Goal: Transaction & Acquisition: Purchase product/service

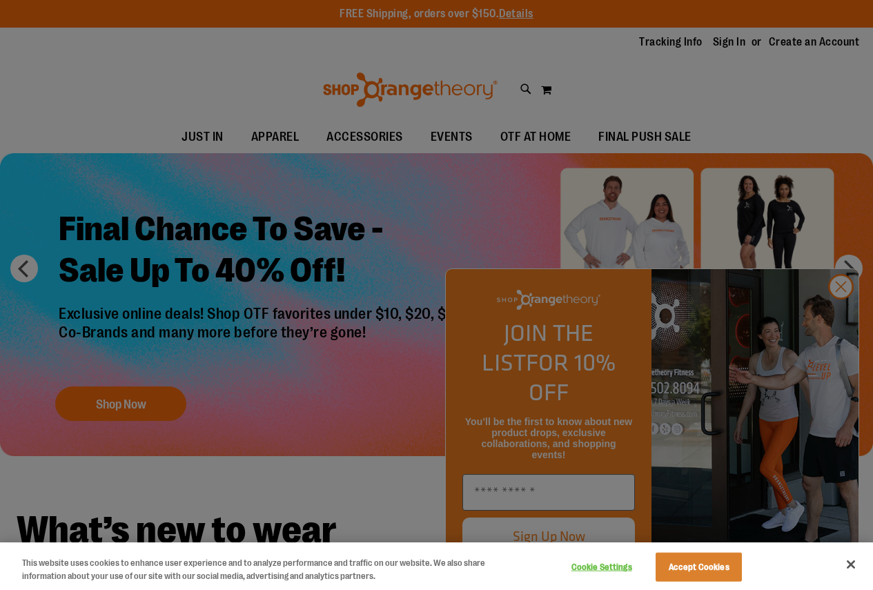
drag, startPoint x: 75, startPoint y: 70, endPoint x: 167, endPoint y: 87, distance: 94.1
click at [79, 68] on div at bounding box center [436, 295] width 873 height 590
click at [832, 313] on div at bounding box center [436, 295] width 873 height 590
click at [842, 313] on div at bounding box center [436, 295] width 873 height 590
click at [843, 315] on div at bounding box center [436, 295] width 873 height 590
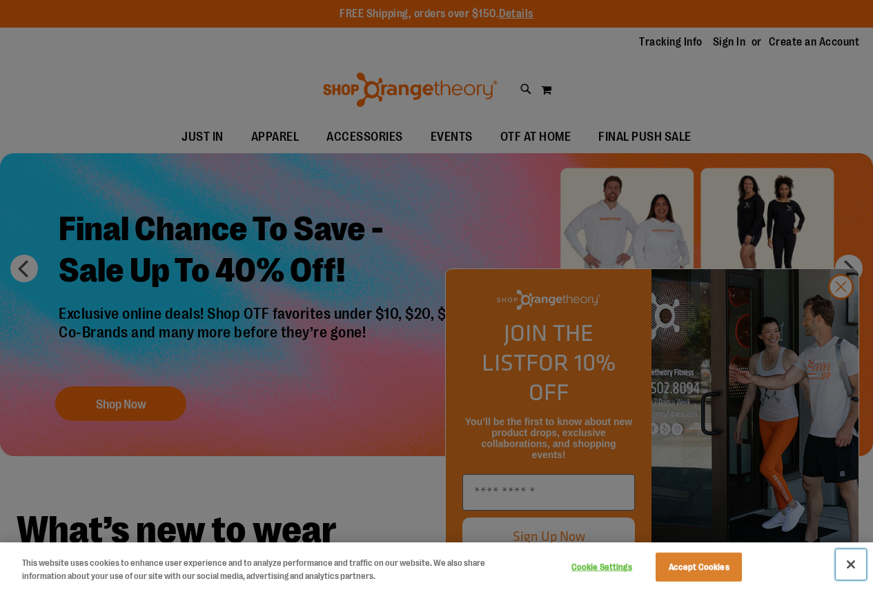
drag, startPoint x: 848, startPoint y: 563, endPoint x: 838, endPoint y: 478, distance: 85.5
click at [848, 562] on button "Close" at bounding box center [851, 564] width 30 height 30
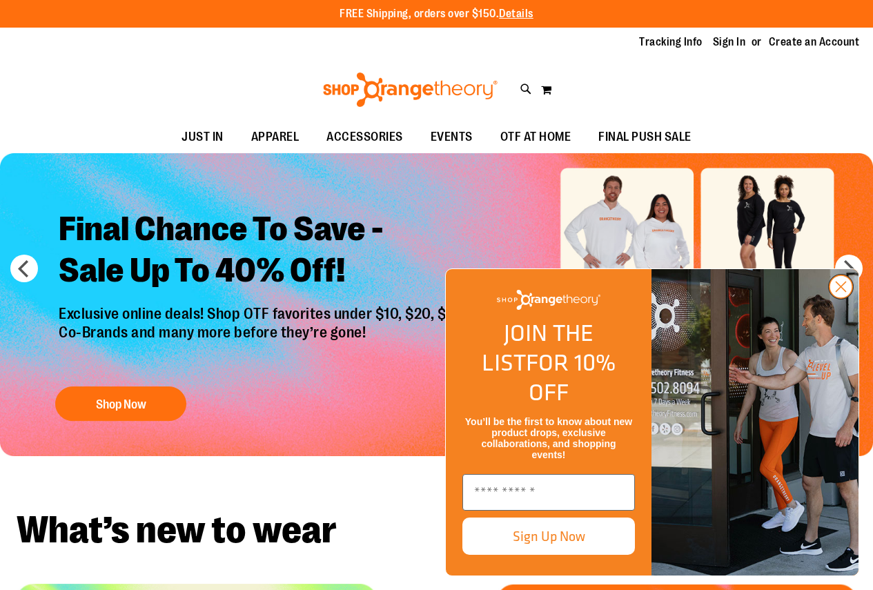
click at [843, 298] on circle "Close dialog" at bounding box center [841, 286] width 23 height 23
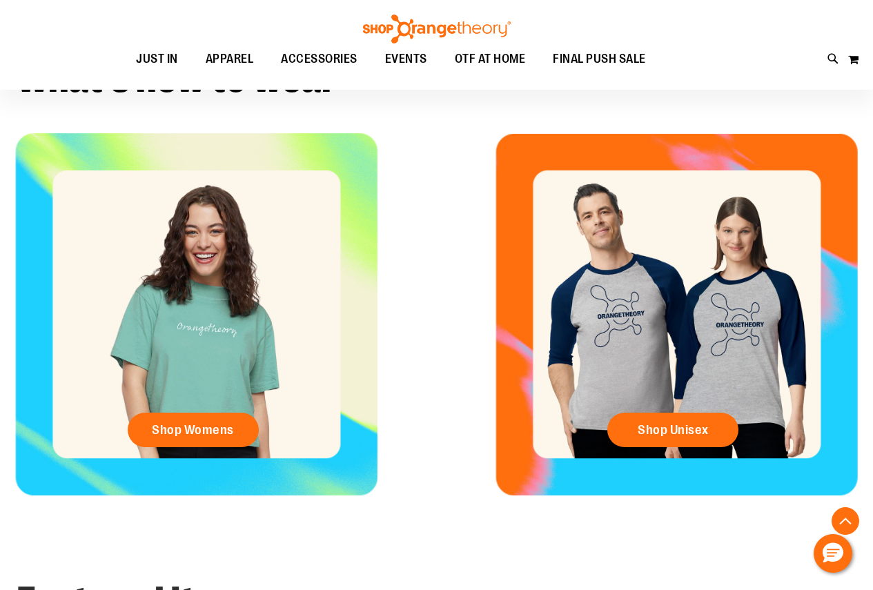
scroll to position [251, 0]
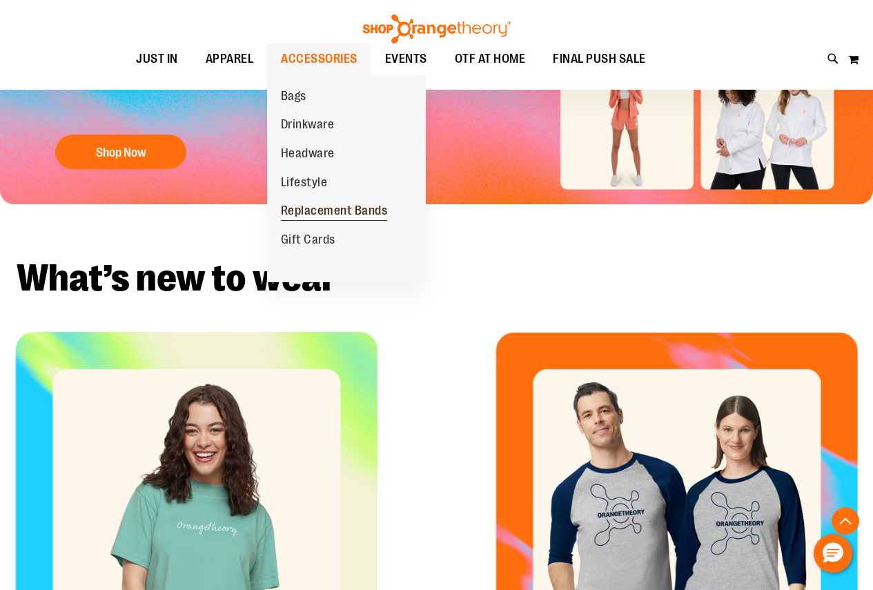
click at [366, 217] on span "Replacement Bands" at bounding box center [334, 212] width 107 height 17
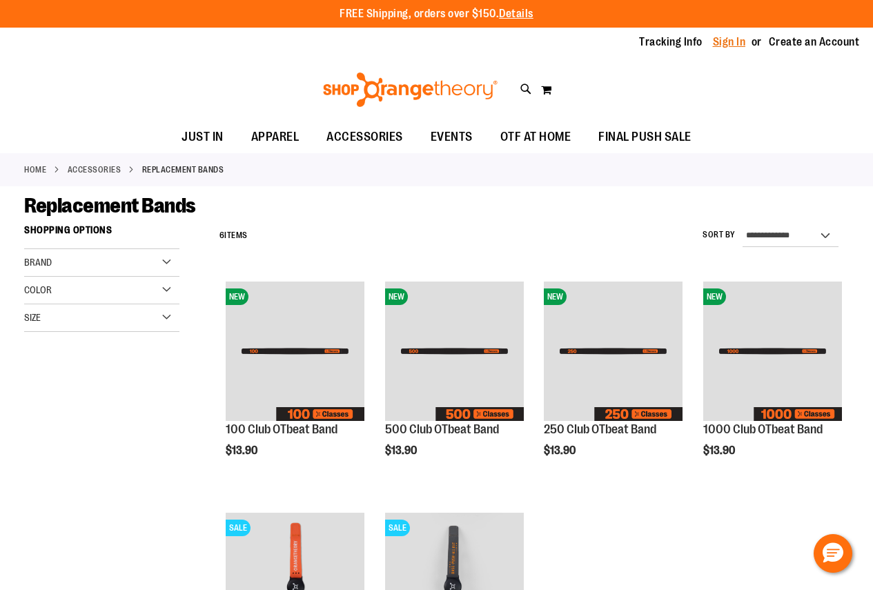
click at [715, 36] on link "Sign In" at bounding box center [729, 42] width 33 height 15
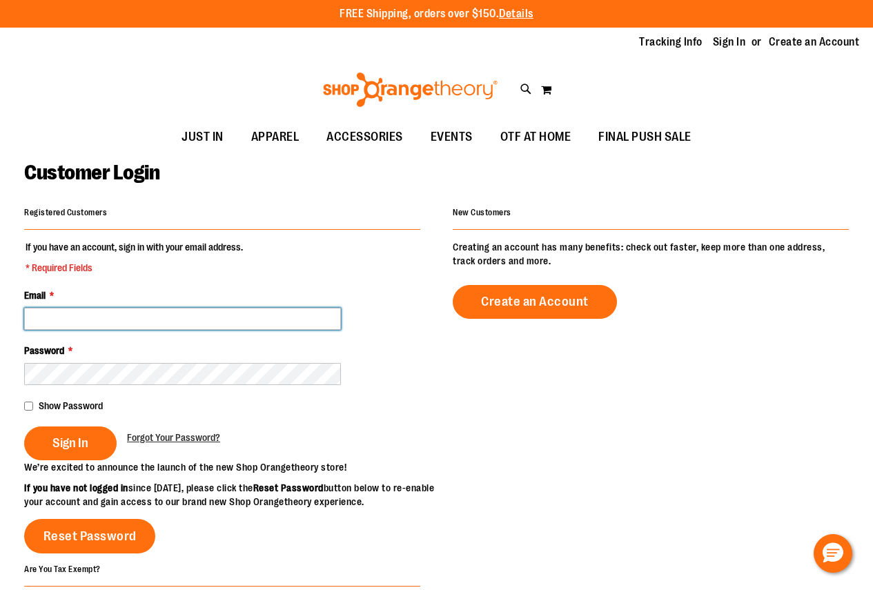
click at [108, 318] on input "Email *" at bounding box center [182, 319] width 317 height 22
type input "**********"
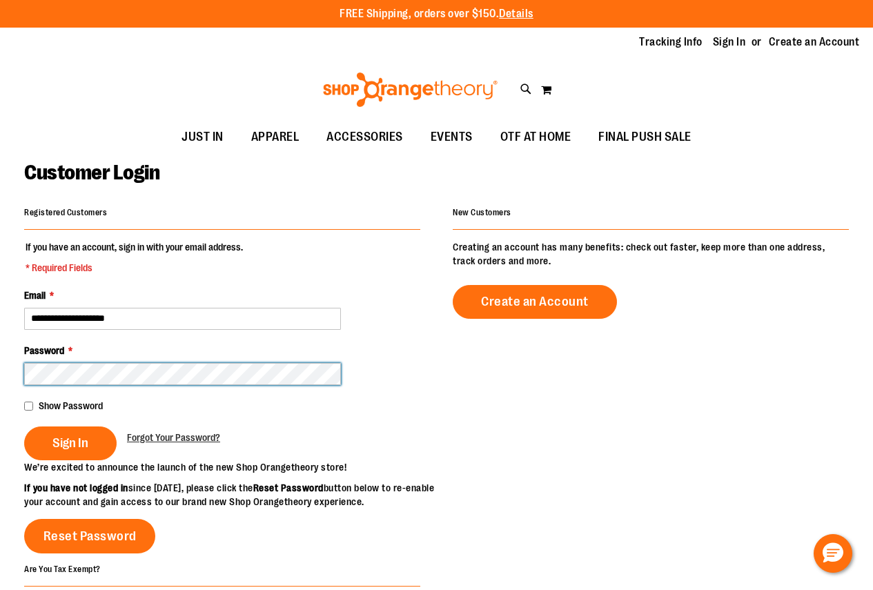
click at [24, 427] on button "Sign In" at bounding box center [70, 444] width 92 height 34
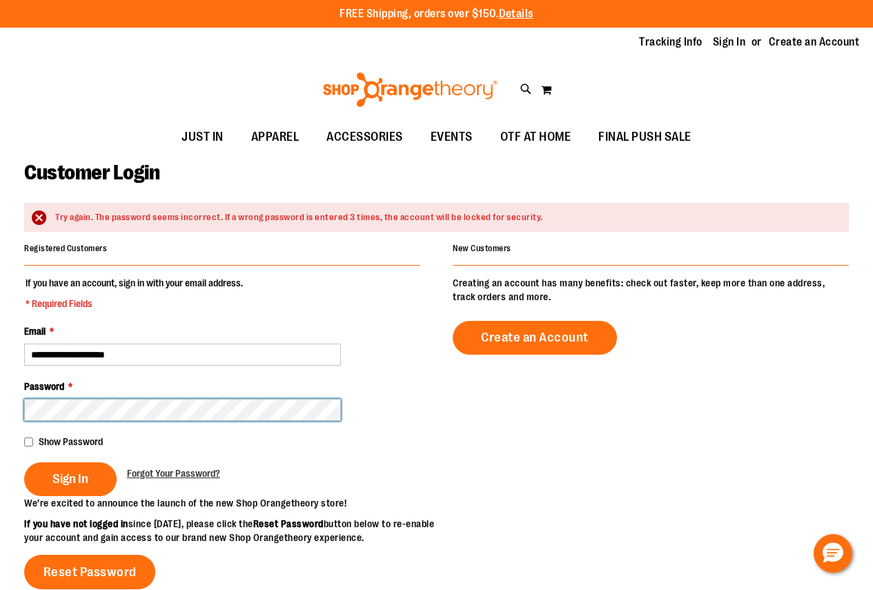
click at [24, 462] on button "Sign In" at bounding box center [70, 479] width 92 height 34
